Goal: Task Accomplishment & Management: Use online tool/utility

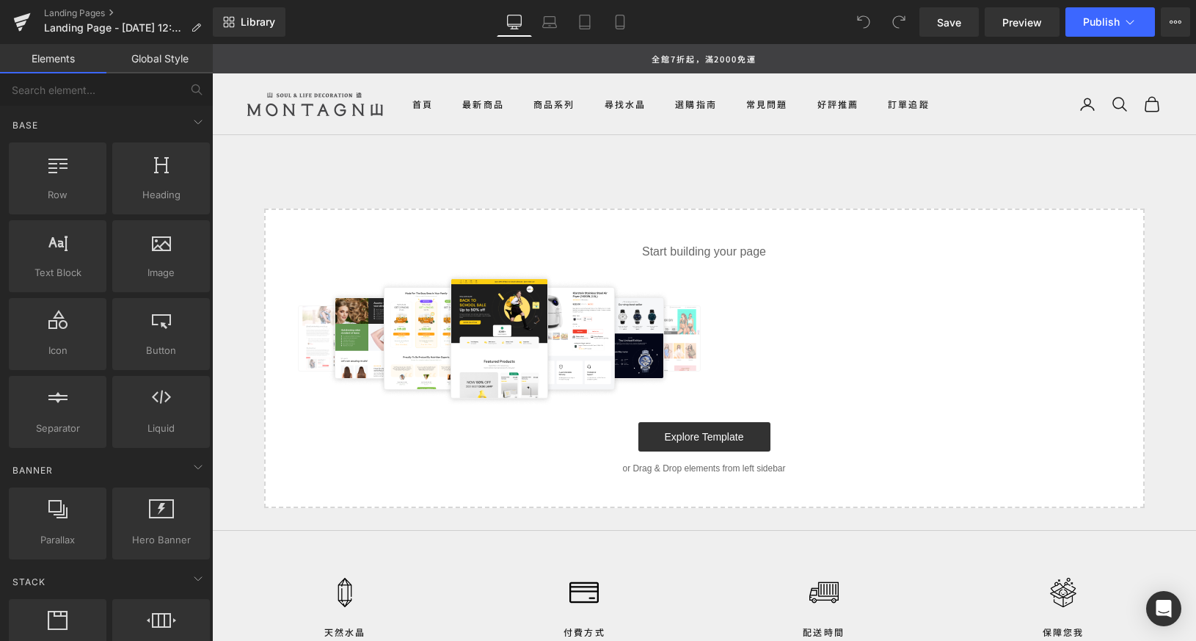
click at [714, 231] on div "Start building your page Explore Template or Drag & Drop elements from left sid…" at bounding box center [704, 358] width 877 height 296
click at [723, 273] on div at bounding box center [704, 338] width 833 height 132
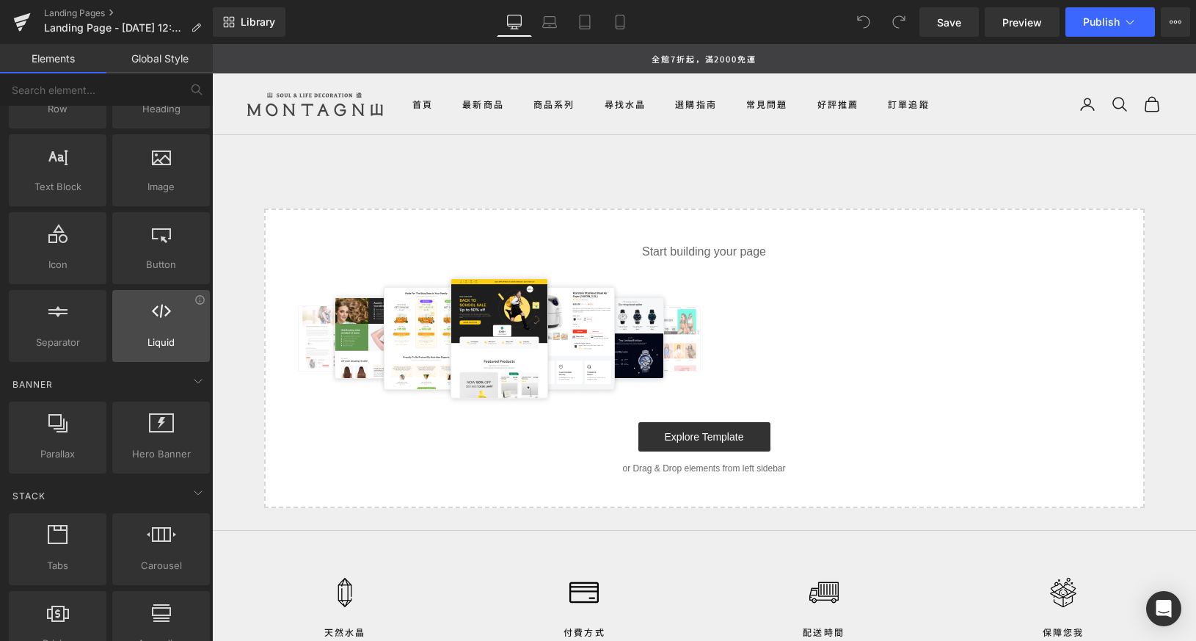
scroll to position [161, 0]
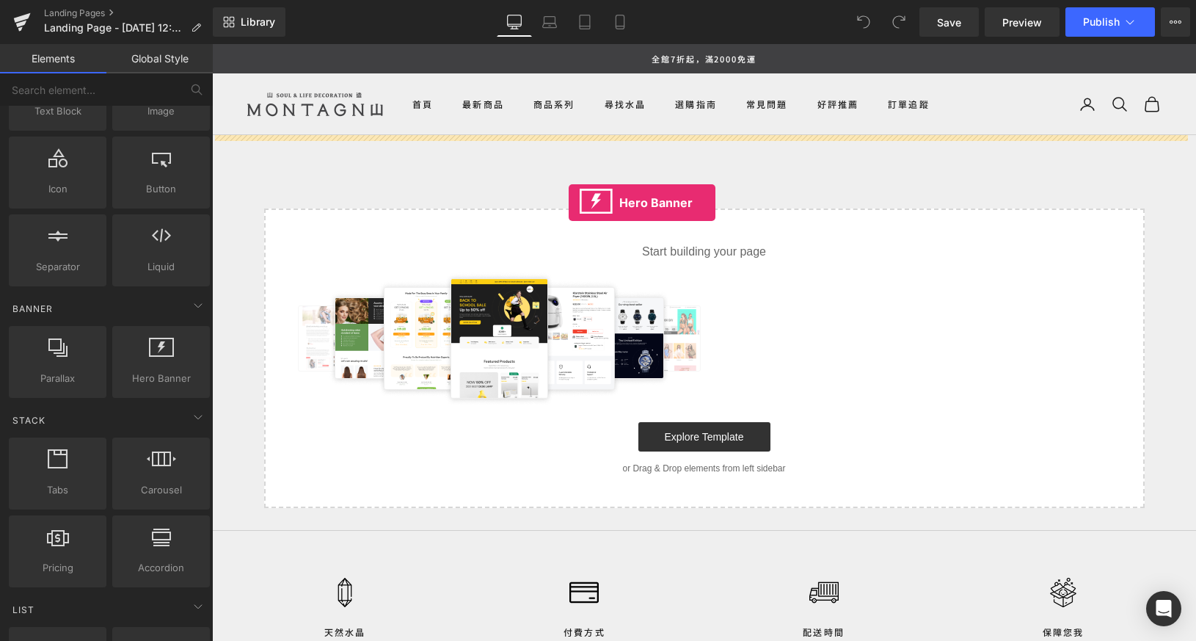
drag, startPoint x: 355, startPoint y: 403, endPoint x: 569, endPoint y: 202, distance: 292.8
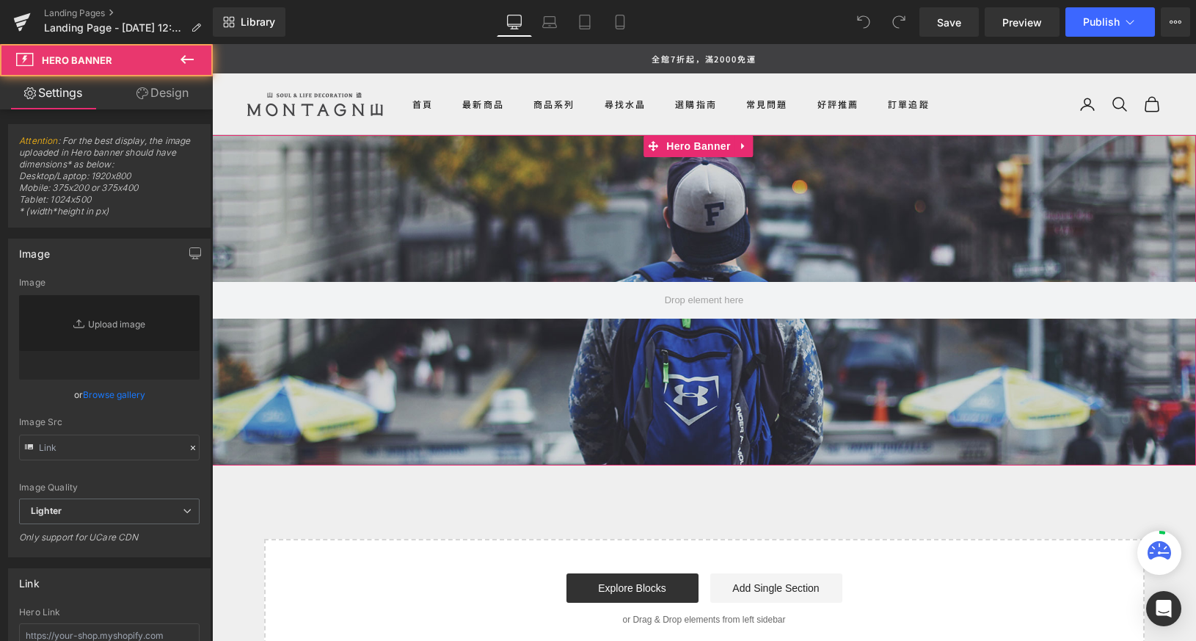
type input "[URL][DOMAIN_NAME]"
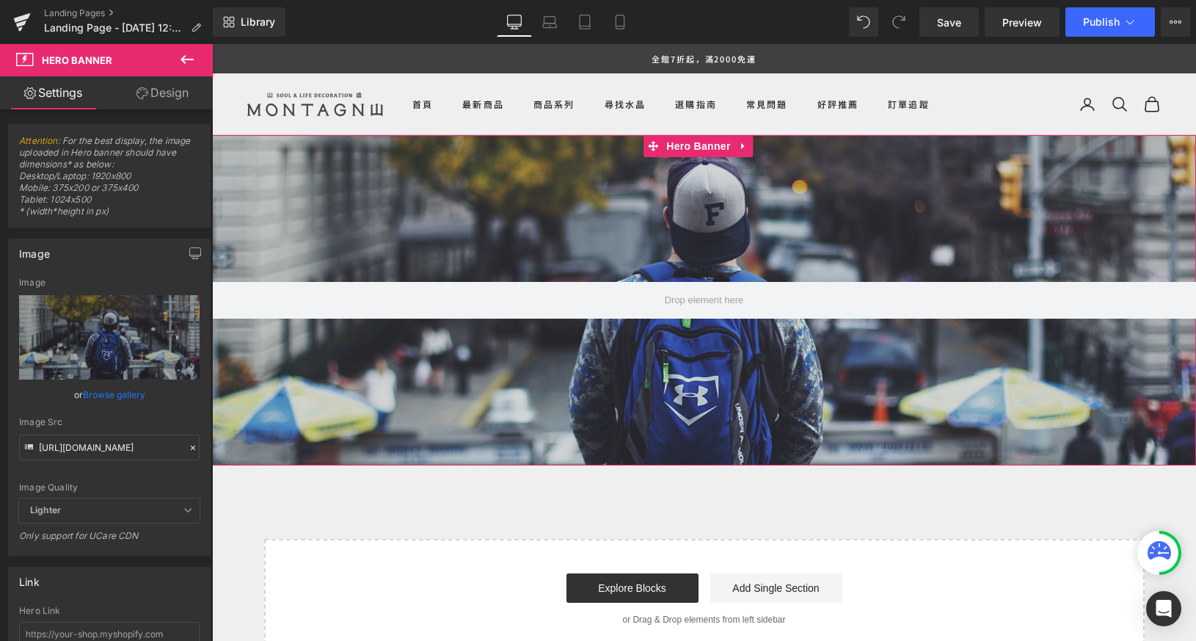
click at [539, 207] on div at bounding box center [704, 300] width 984 height 330
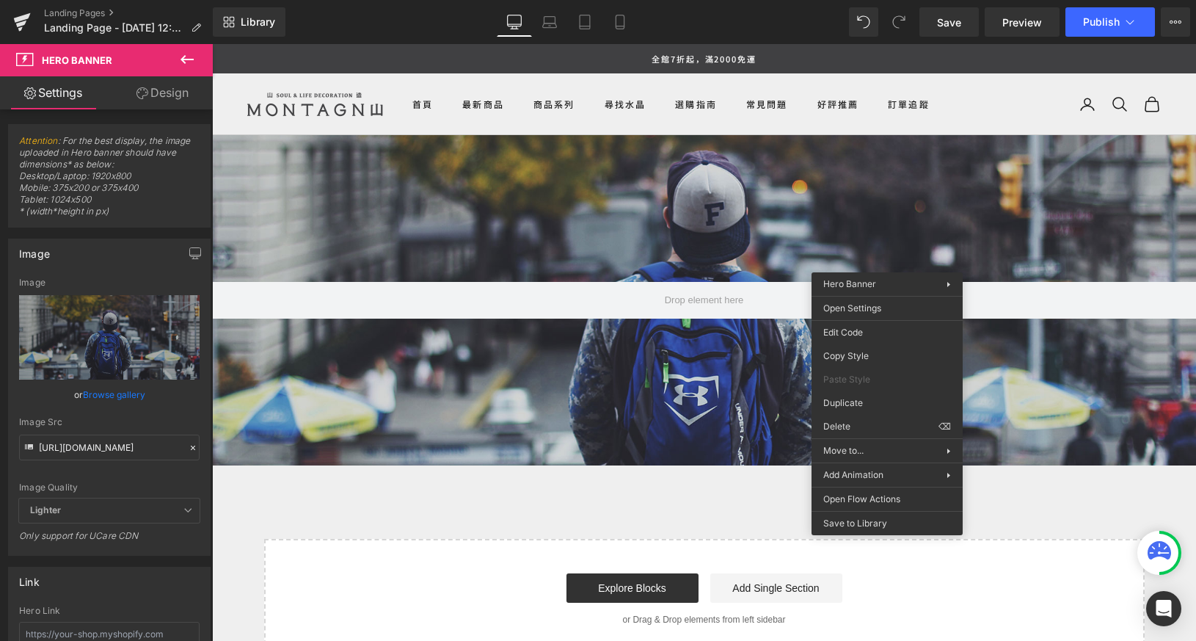
click at [800, 208] on div at bounding box center [704, 300] width 984 height 330
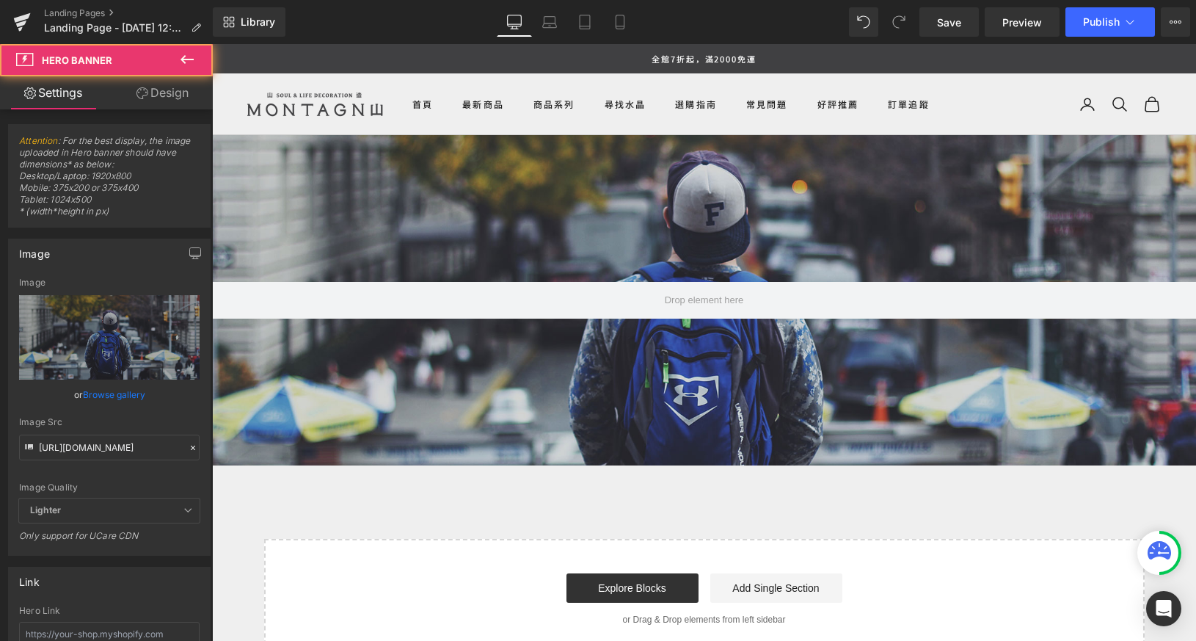
click at [720, 189] on div at bounding box center [704, 300] width 984 height 330
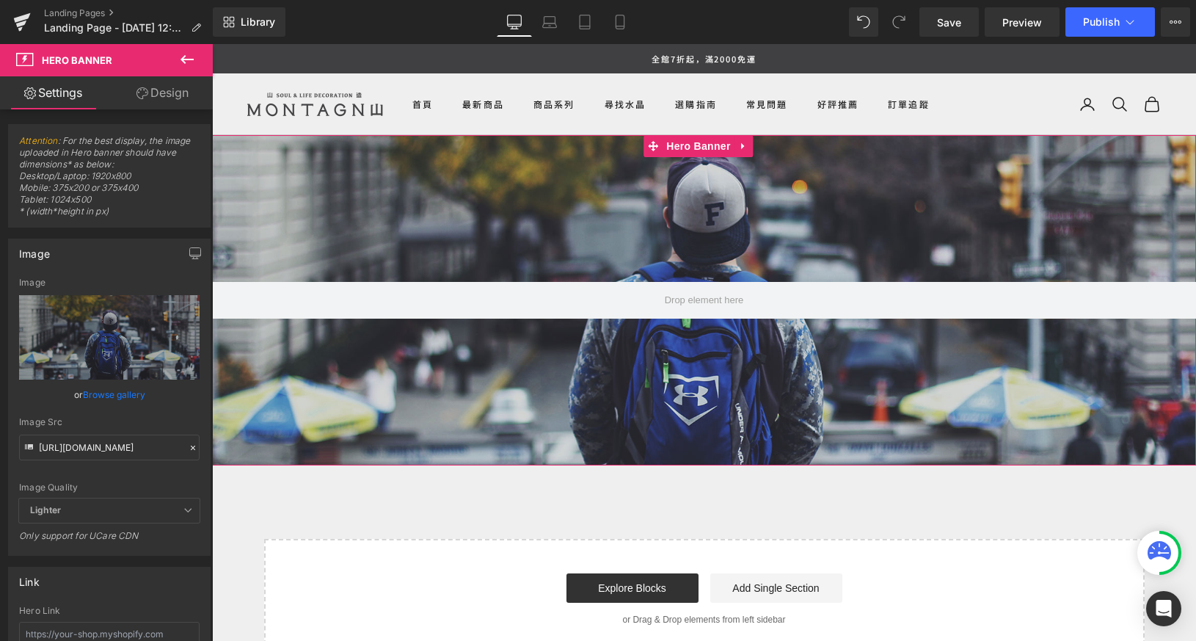
drag, startPoint x: 709, startPoint y: 197, endPoint x: 656, endPoint y: 263, distance: 85.6
click at [656, 263] on div at bounding box center [704, 300] width 984 height 330
click at [763, 356] on div at bounding box center [704, 300] width 984 height 330
click at [742, 151] on link at bounding box center [743, 146] width 19 height 22
click at [756, 145] on icon at bounding box center [753, 146] width 10 height 10
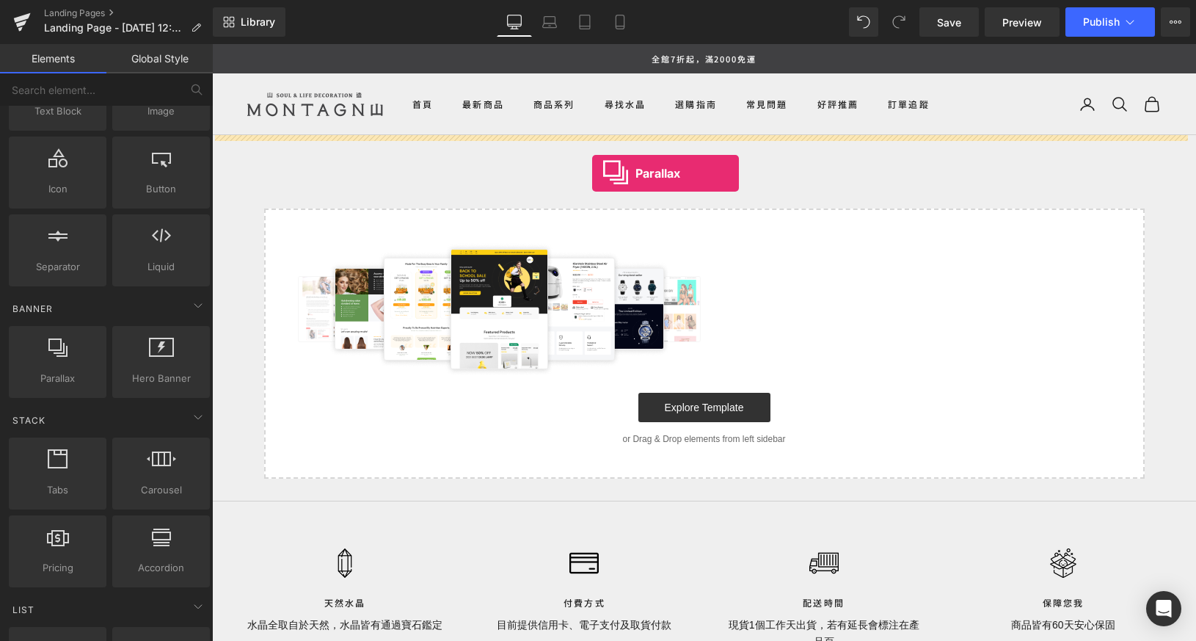
drag, startPoint x: 277, startPoint y: 405, endPoint x: 592, endPoint y: 173, distance: 391.5
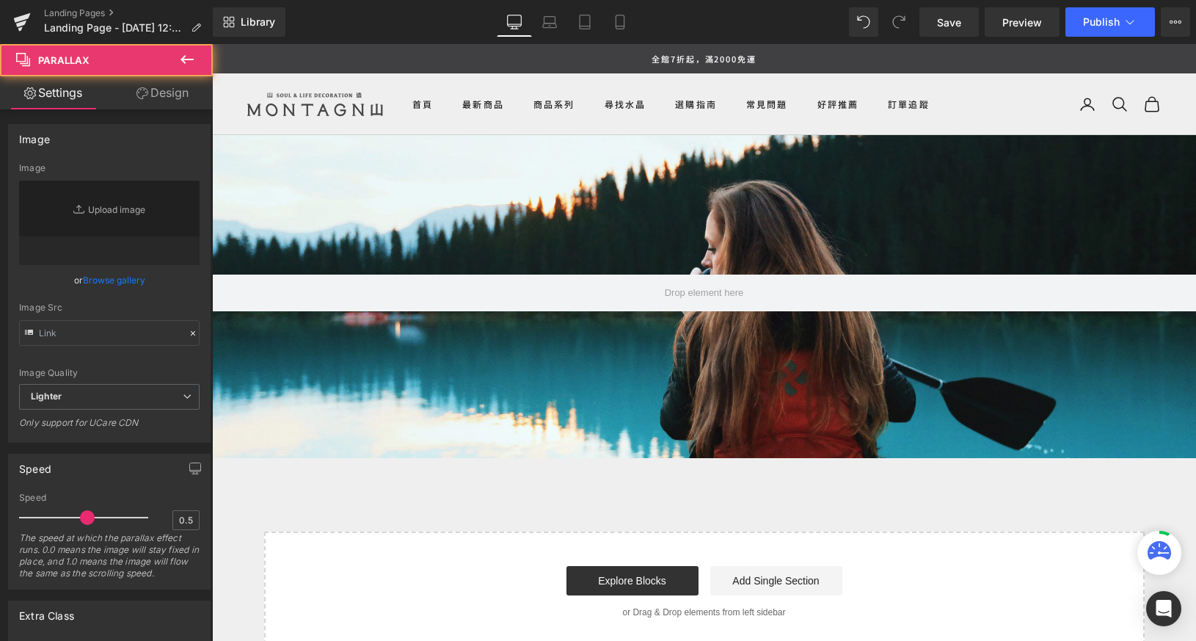
scroll to position [1515, 973]
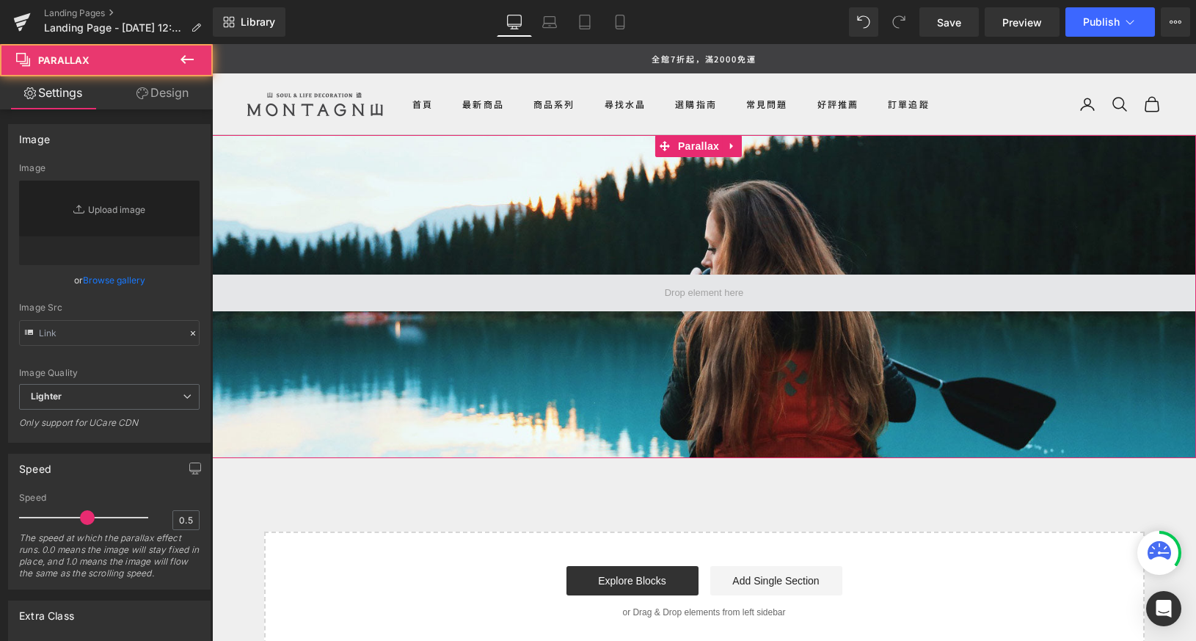
type input "[URL][DOMAIN_NAME]"
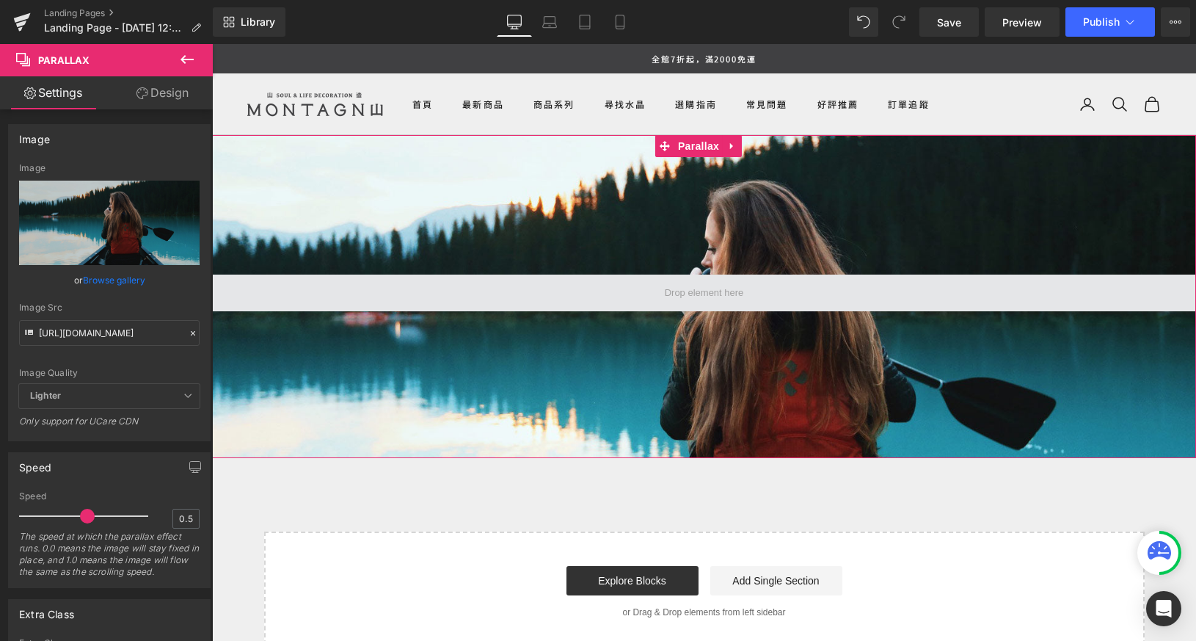
click at [683, 291] on span at bounding box center [705, 293] width 90 height 23
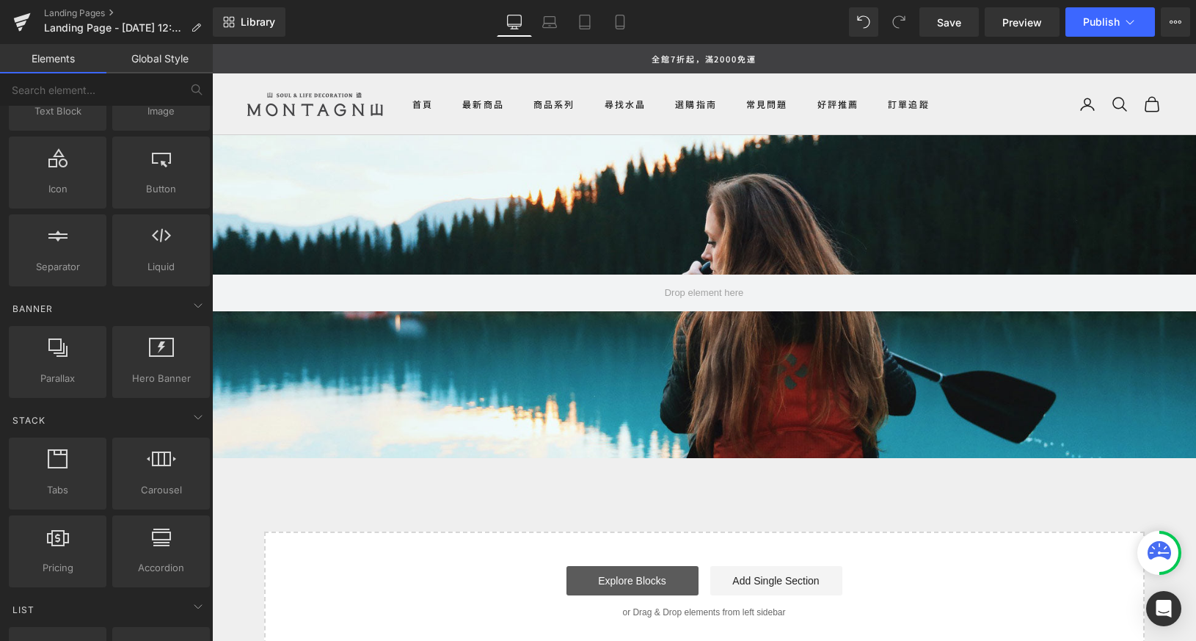
scroll to position [67, 0]
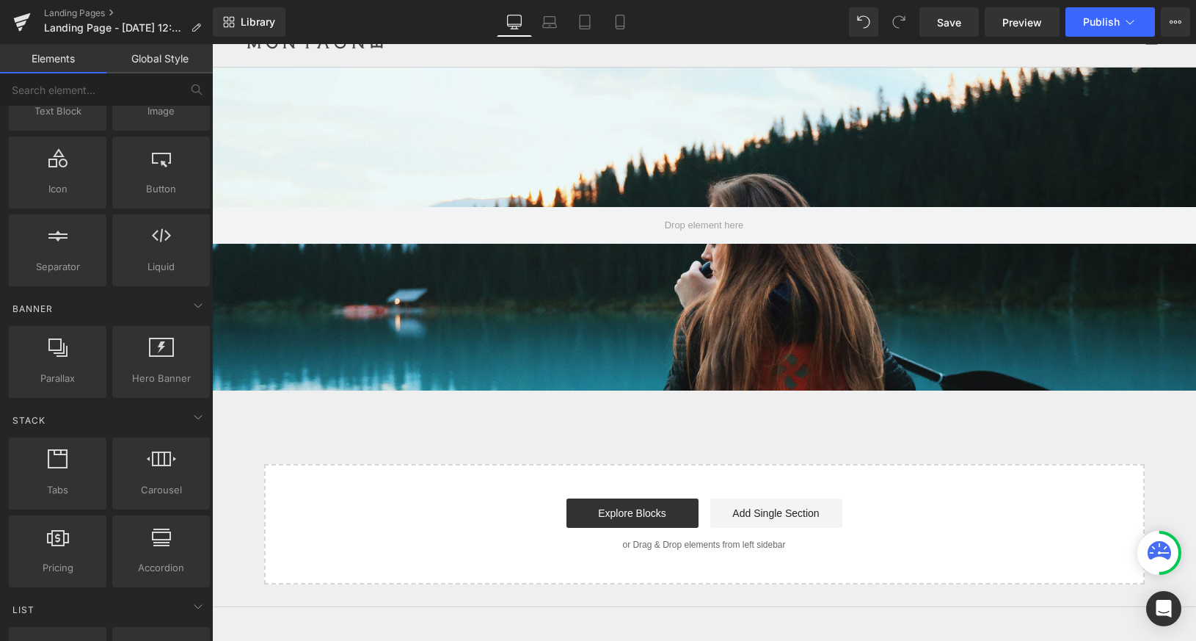
click at [682, 407] on div "Parallax Select your layout" at bounding box center [704, 325] width 984 height 517
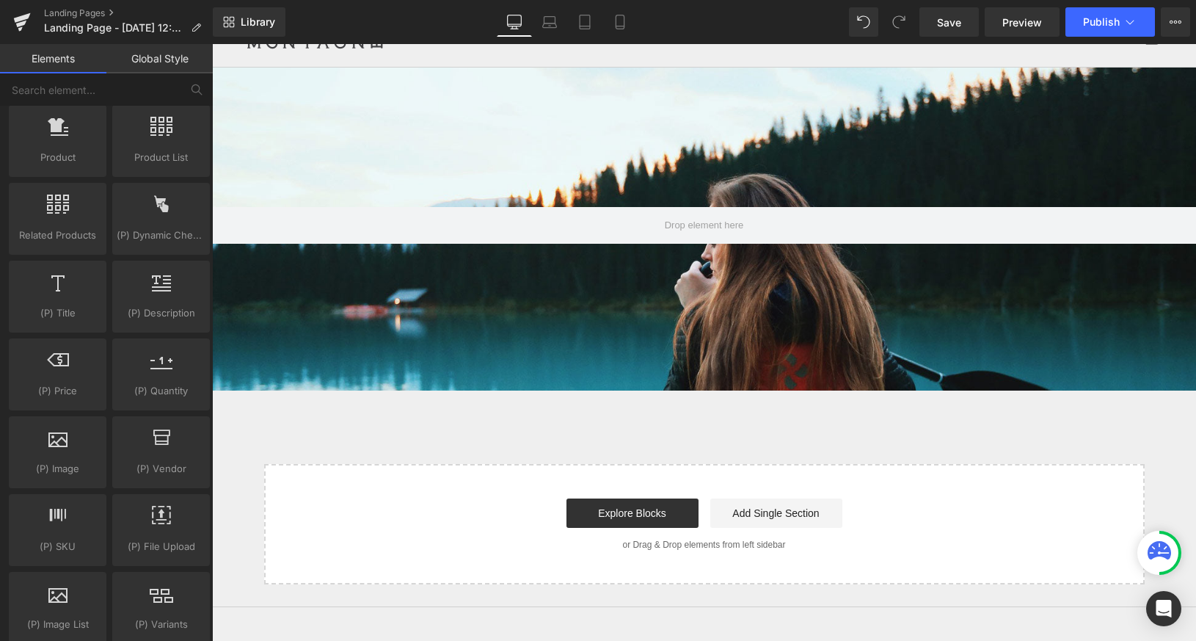
scroll to position [1076, 0]
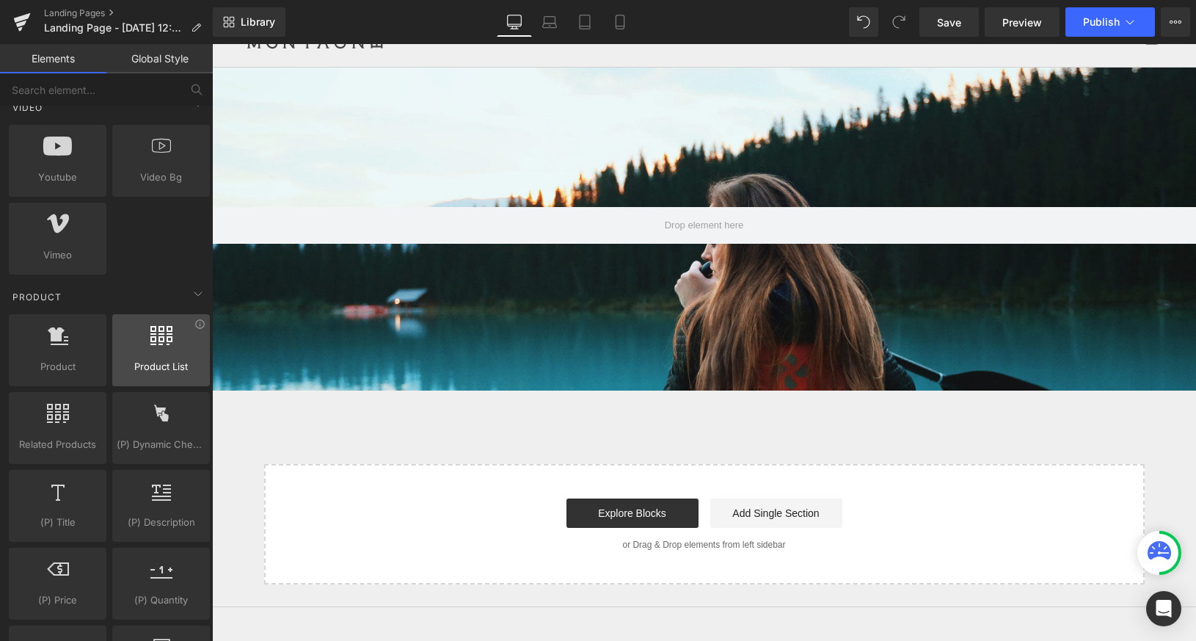
click at [146, 358] on div at bounding box center [161, 342] width 89 height 33
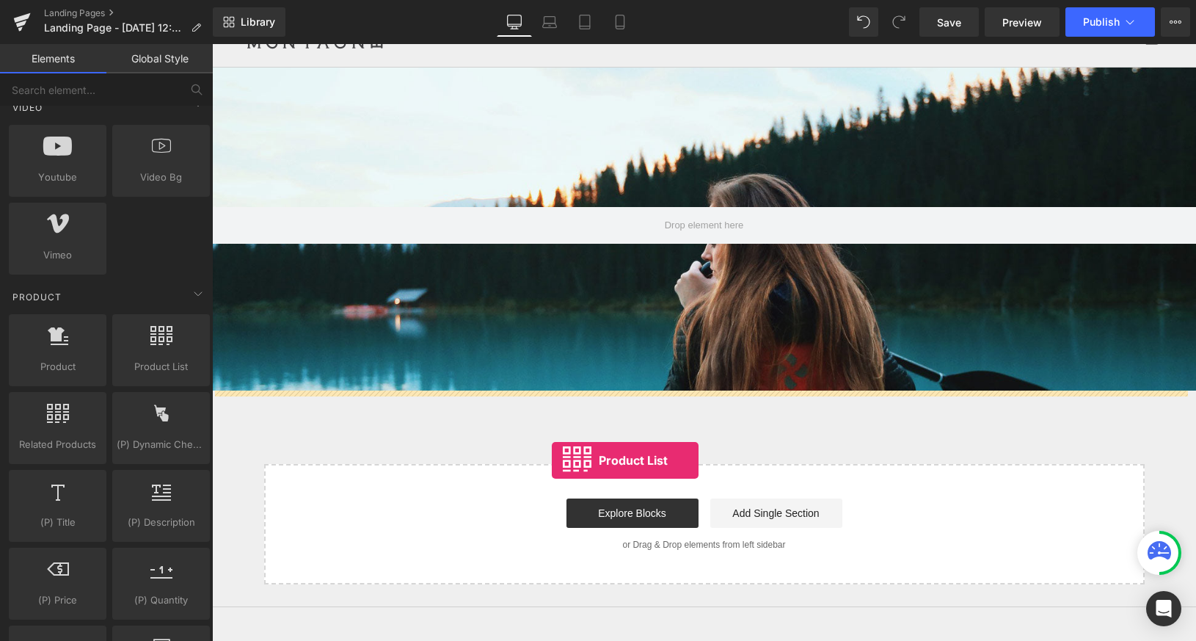
drag, startPoint x: 362, startPoint y: 387, endPoint x: 535, endPoint y: 446, distance: 182.4
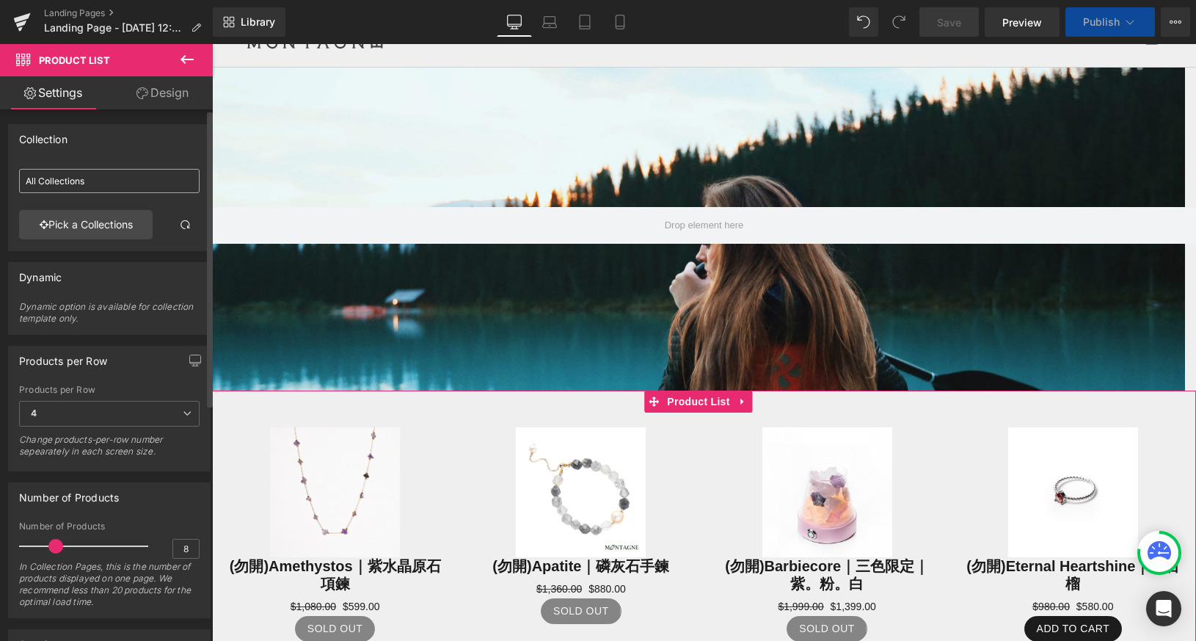
scroll to position [2031, 973]
click at [122, 181] on input "All Collections" at bounding box center [109, 181] width 180 height 24
click at [116, 231] on link "Pick a Collections" at bounding box center [86, 224] width 134 height 29
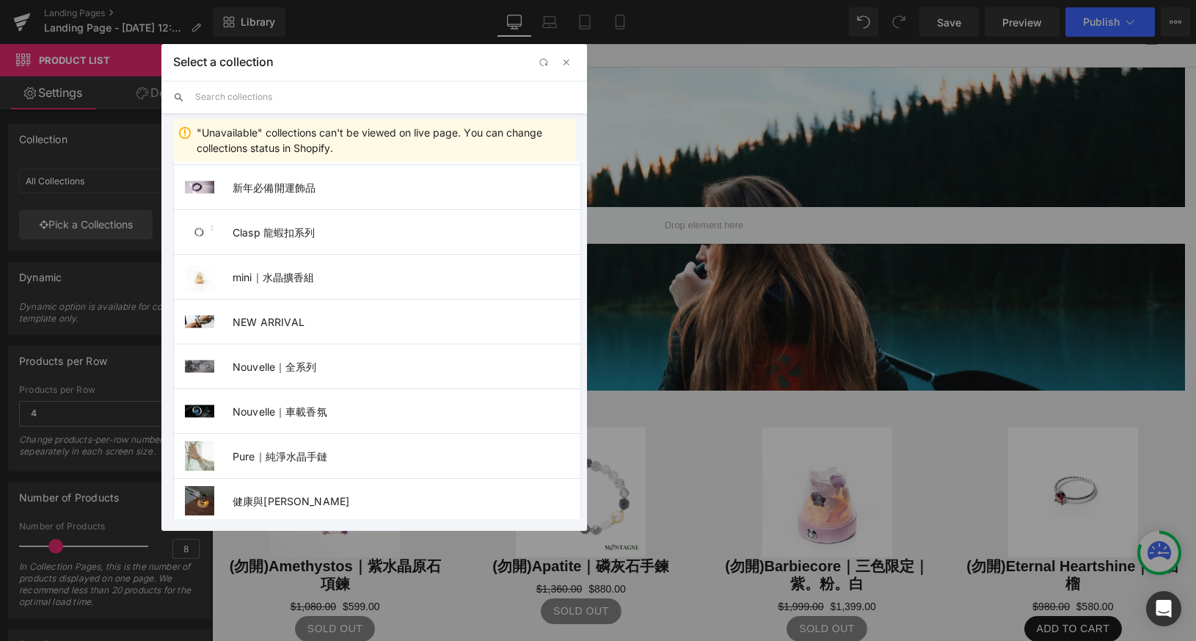
scroll to position [121, 0]
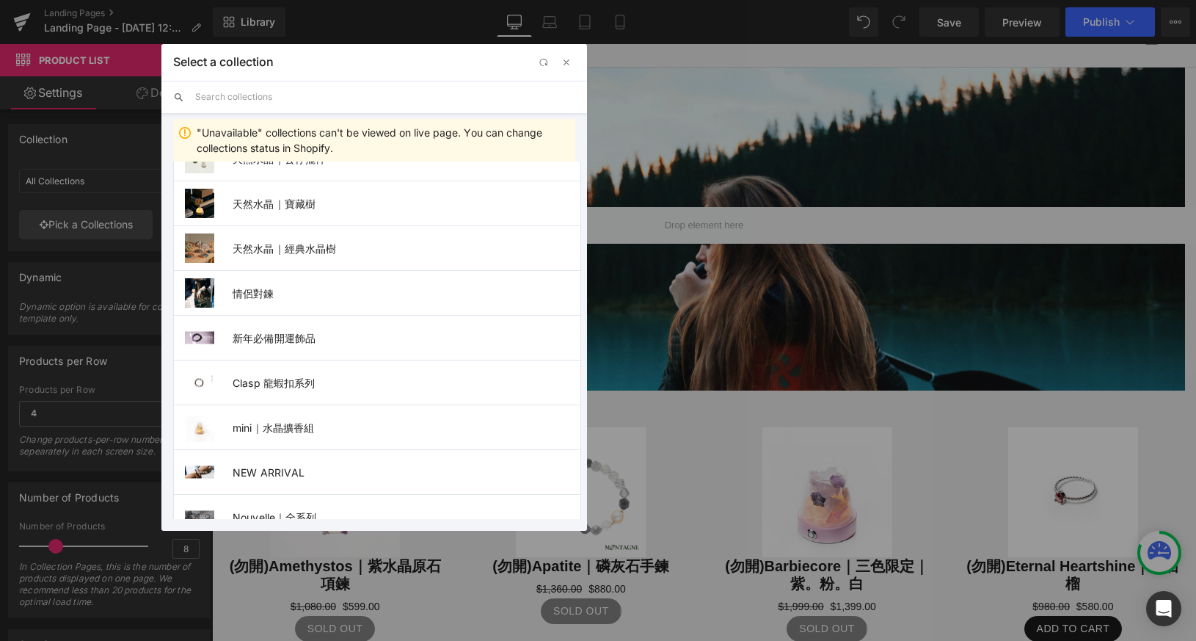
click at [357, 89] on input "text" at bounding box center [385, 97] width 380 height 32
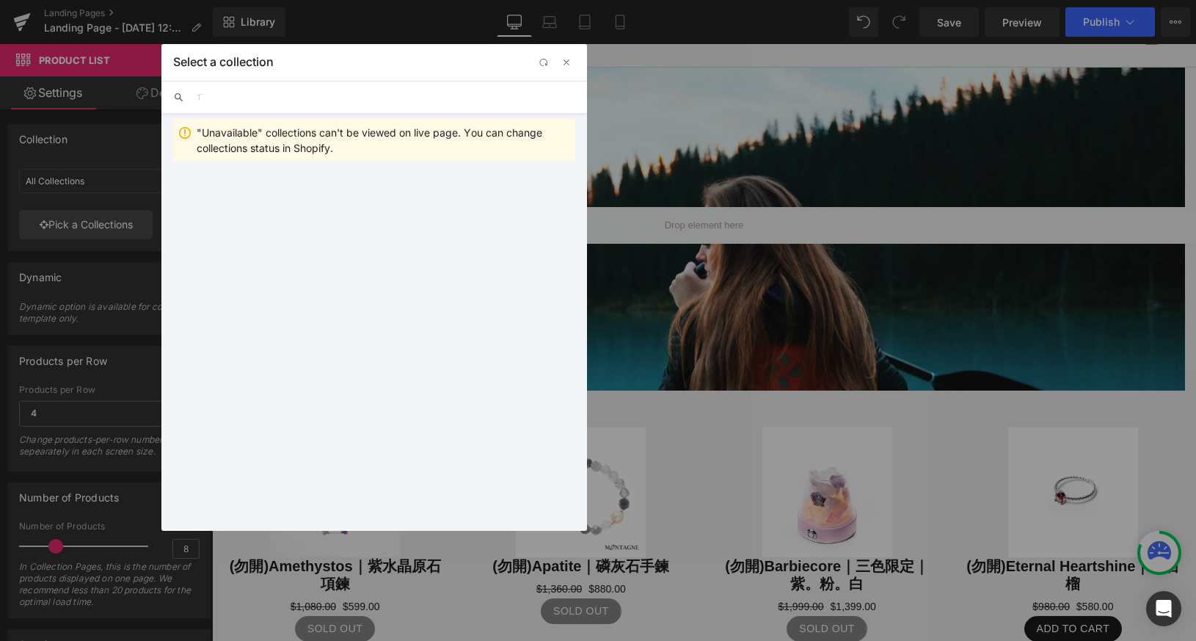
scroll to position [0, 0]
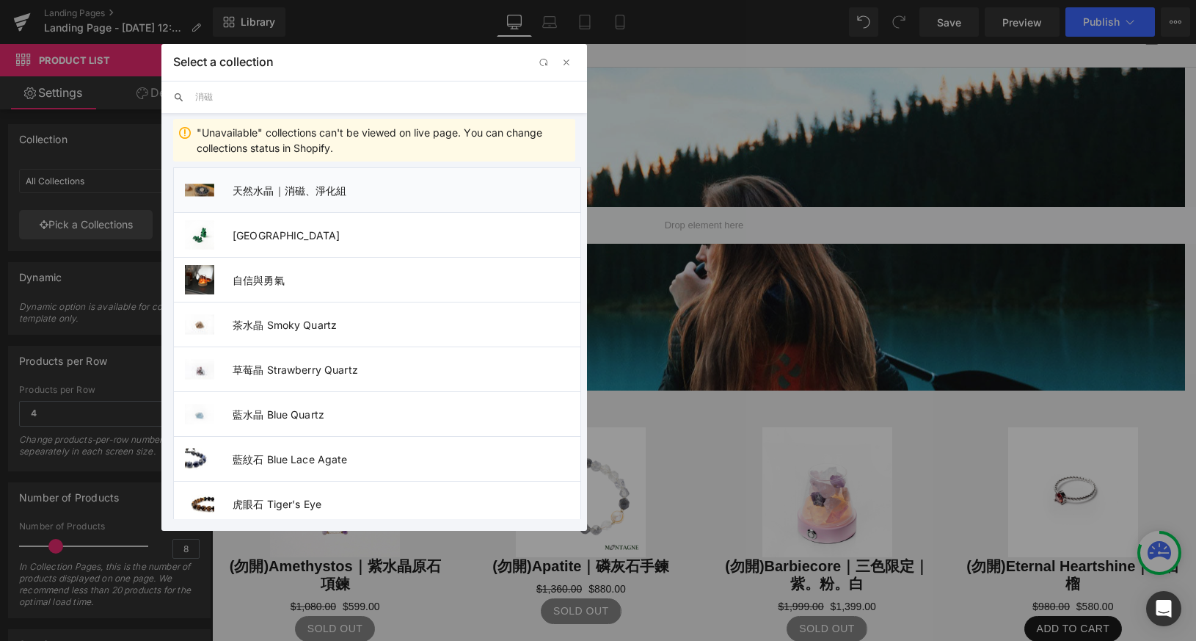
type input "消磁"
click at [343, 197] on li "天然水晶｜消磁、淨化組" at bounding box center [377, 189] width 408 height 45
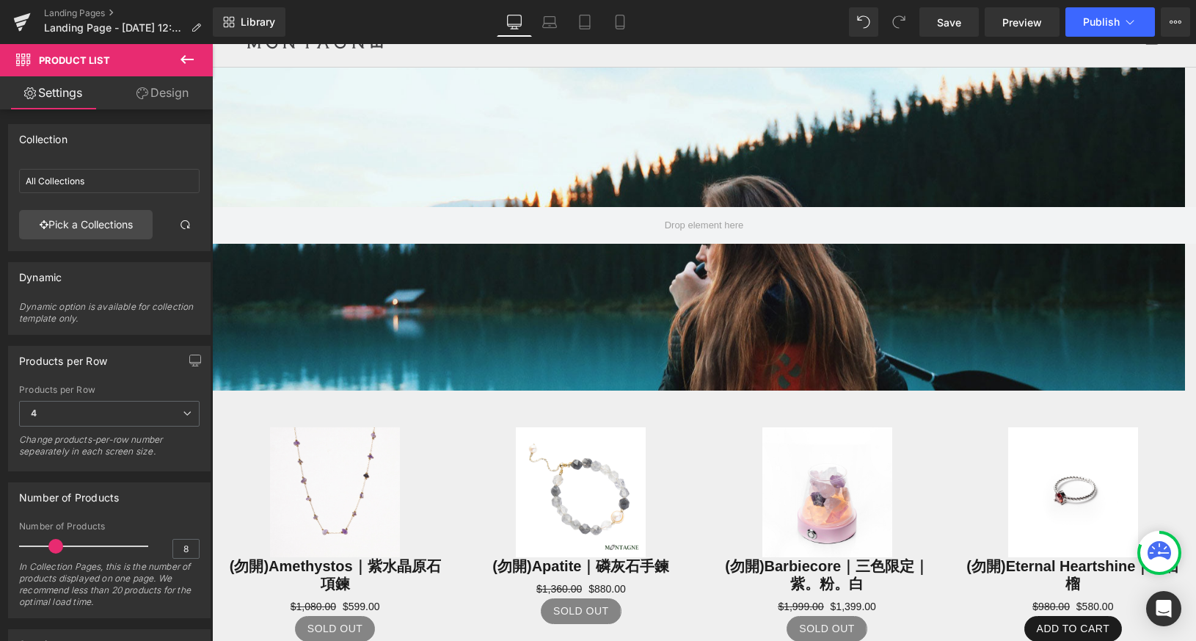
type input "天然水晶｜消磁、淨化組"
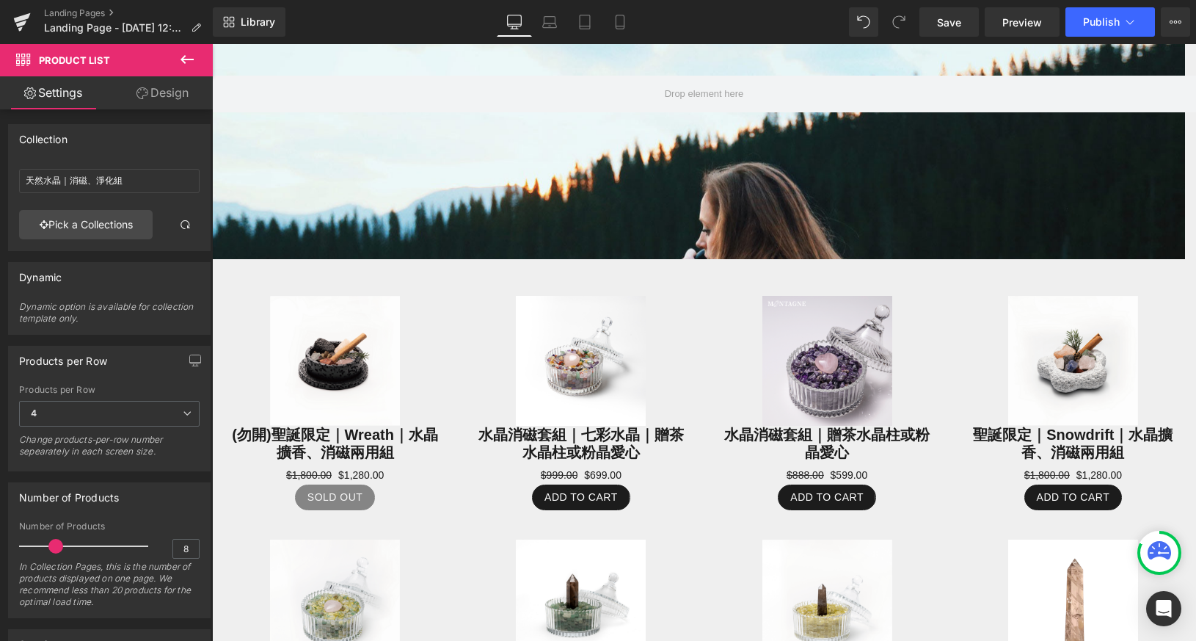
click at [191, 55] on icon at bounding box center [187, 60] width 18 height 18
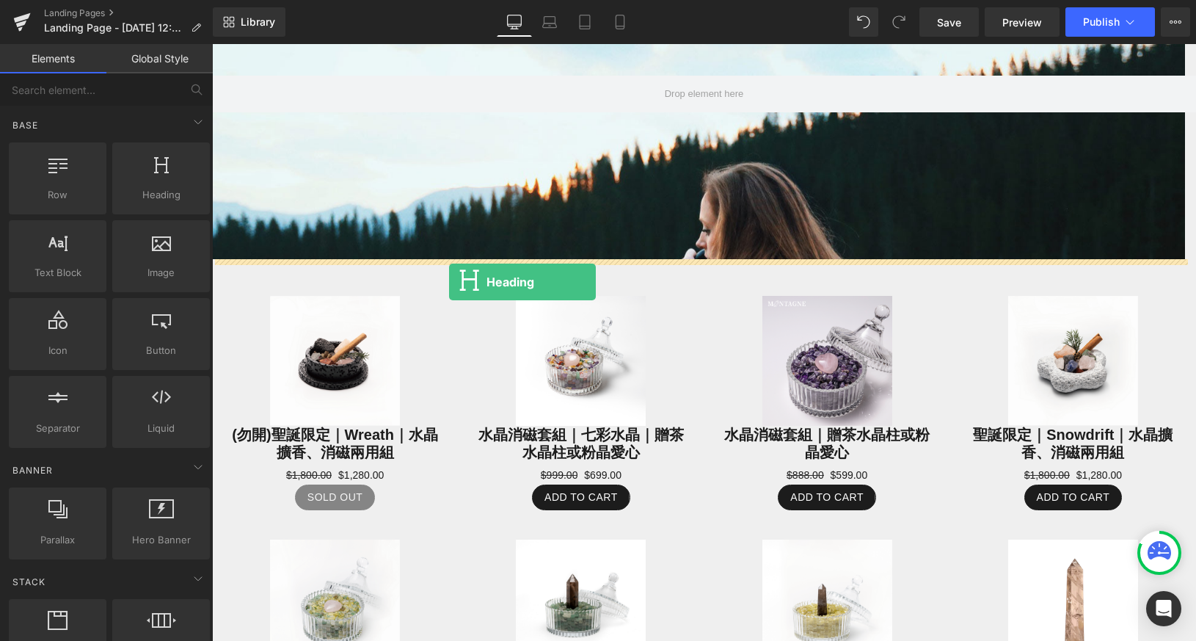
drag, startPoint x: 370, startPoint y: 232, endPoint x: 449, endPoint y: 282, distance: 93.6
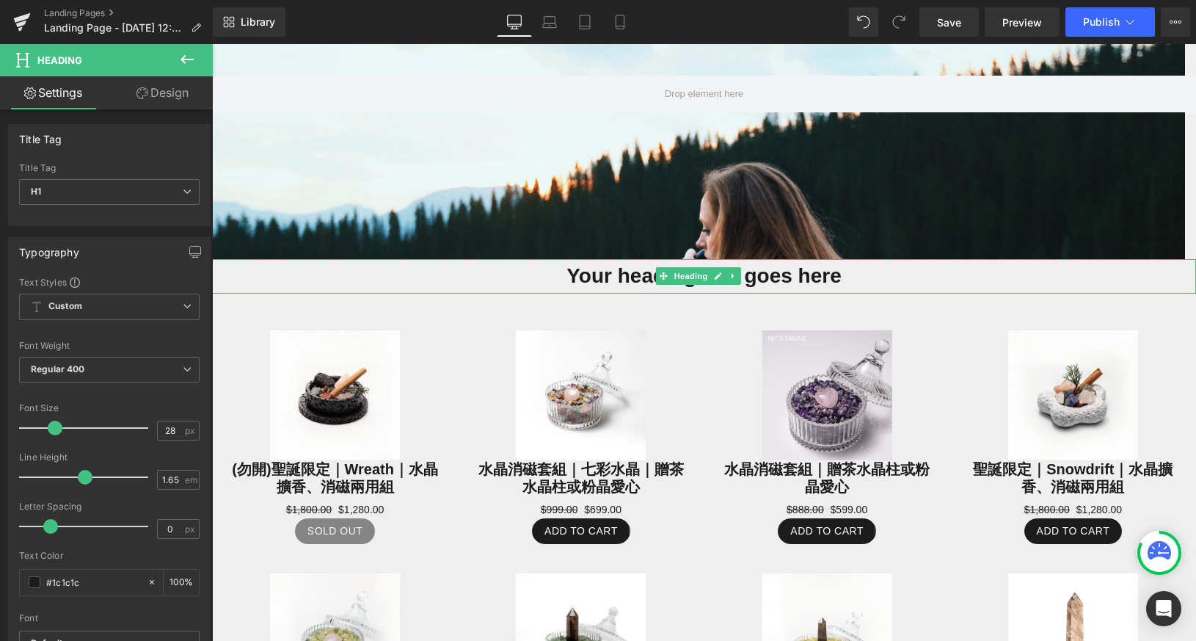
click at [574, 271] on h1 "Your heading text goes here" at bounding box center [704, 276] width 984 height 34
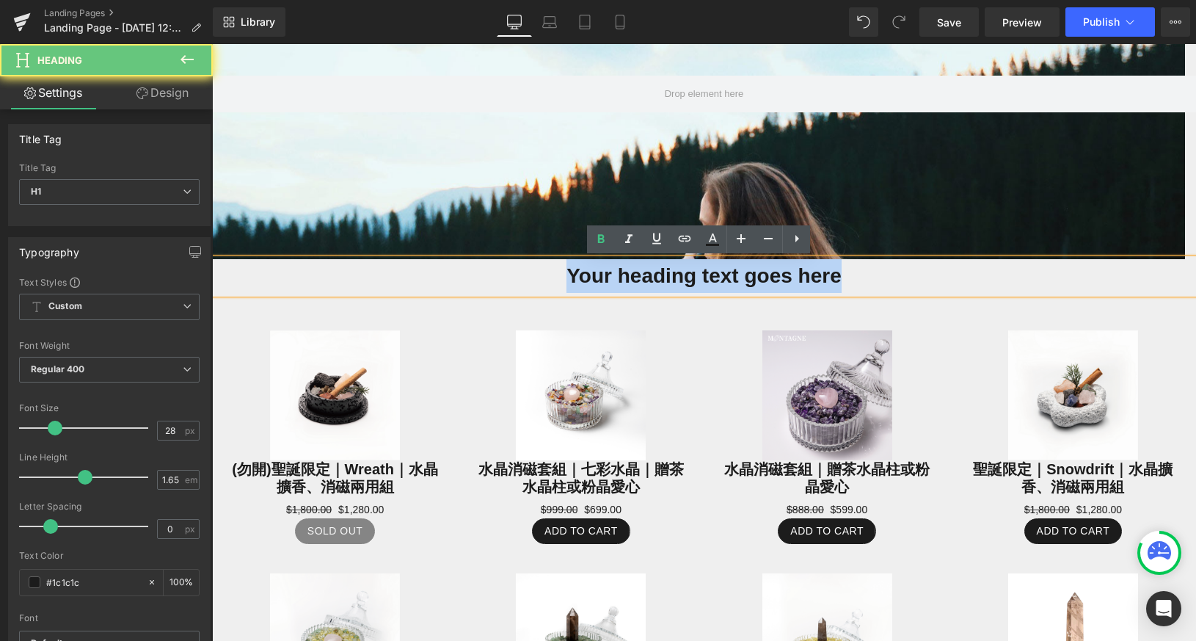
drag, startPoint x: 565, startPoint y: 274, endPoint x: 919, endPoint y: 269, distance: 353.7
click at [919, 269] on h1 "Your heading text goes here" at bounding box center [704, 276] width 984 height 34
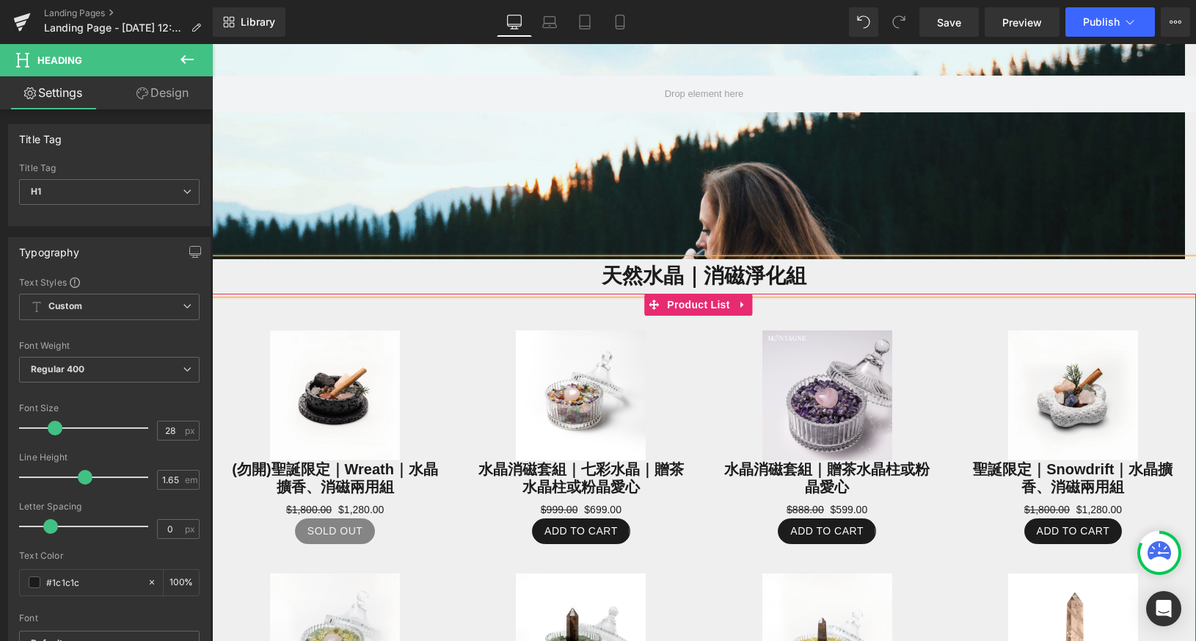
click at [910, 326] on div "Sale Off (P) Image 水晶消磁套組｜贈茶水晶柱或粉晶愛心 (P) Title $888.00 $599.00 (P) Price Add To…" at bounding box center [827, 436] width 246 height 243
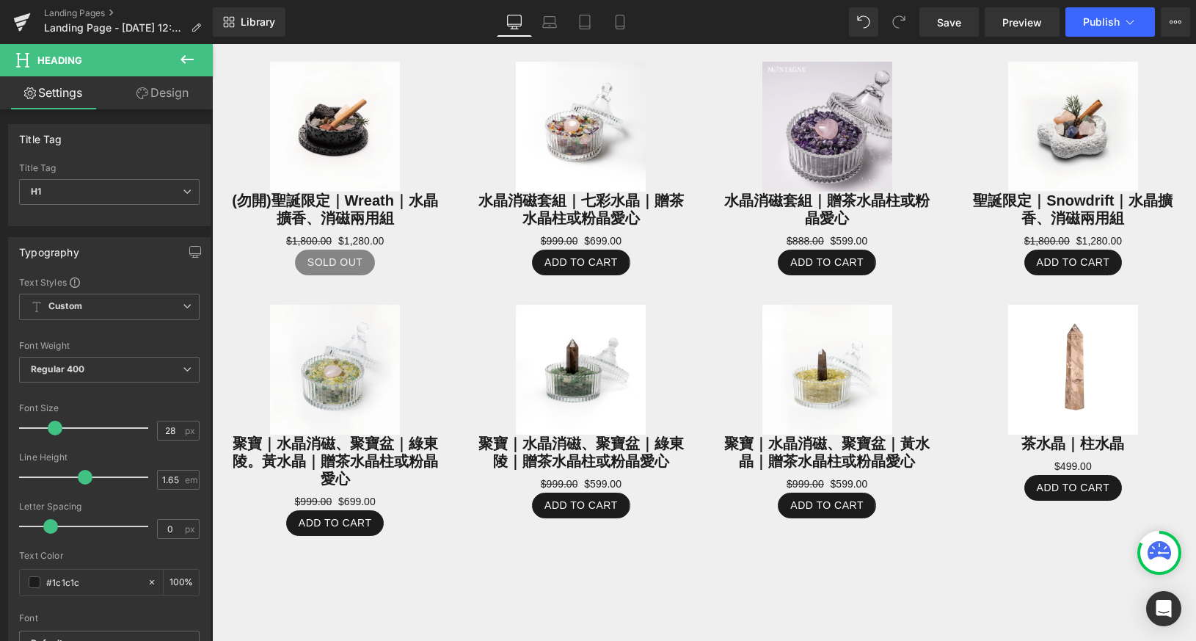
scroll to position [415, 0]
